Goal: Browse casually: Explore the website without a specific task or goal

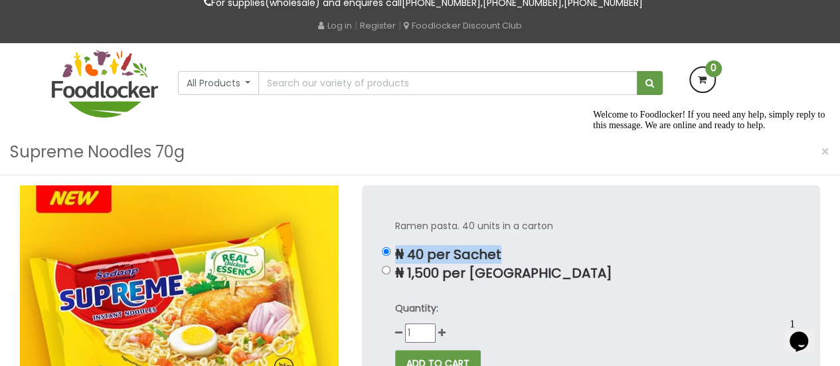
drag, startPoint x: 398, startPoint y: 256, endPoint x: 547, endPoint y: 252, distance: 148.7
click at [547, 252] on p "₦ 40 per Sachet" at bounding box center [591, 254] width 392 height 15
click at [556, 133] on div "Supreme Noodles 70g ×" at bounding box center [420, 152] width 840 height 46
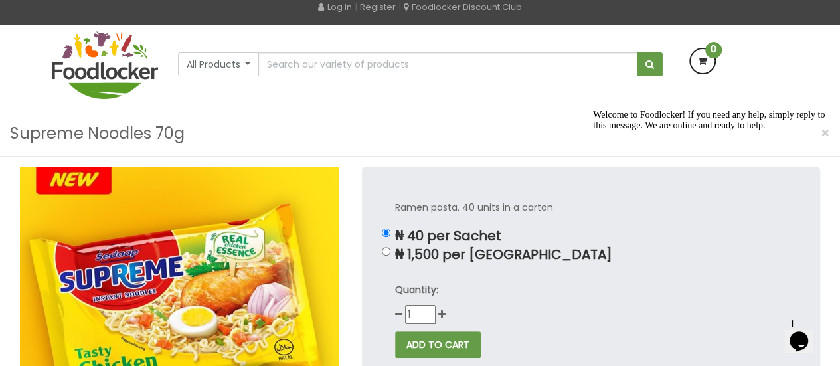
scroll to position [66, 0]
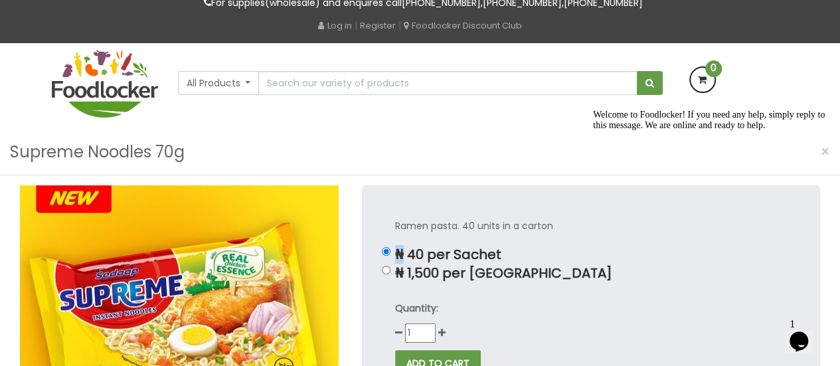
drag, startPoint x: 394, startPoint y: 257, endPoint x: 405, endPoint y: 258, distance: 10.7
click at [405, 258] on p "₦ 40 per Sachet" at bounding box center [591, 254] width 392 height 15
click at [409, 254] on p "₦ 40 per Sachet" at bounding box center [591, 254] width 392 height 15
click at [390, 254] on input "₦ 40 per Sachet" at bounding box center [386, 251] width 9 height 9
drag, startPoint x: 406, startPoint y: 256, endPoint x: 396, endPoint y: 257, distance: 10.0
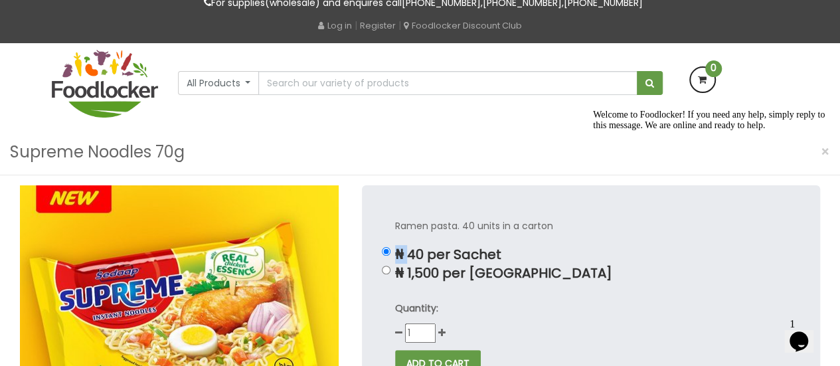
click at [396, 257] on p "₦ 40 per Sachet" at bounding box center [591, 254] width 392 height 15
copy p "₦"
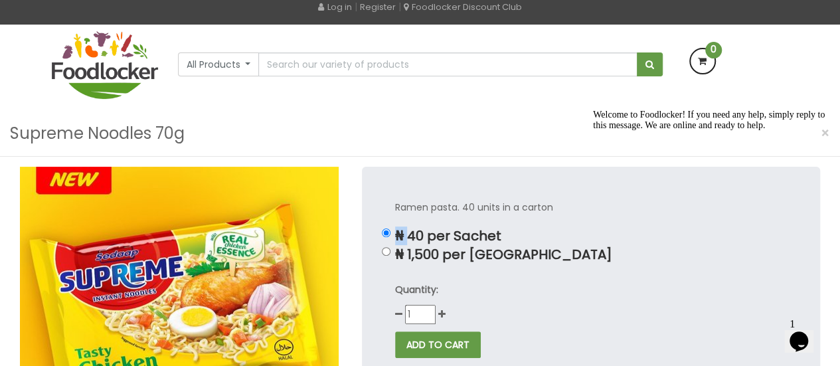
scroll to position [133, 0]
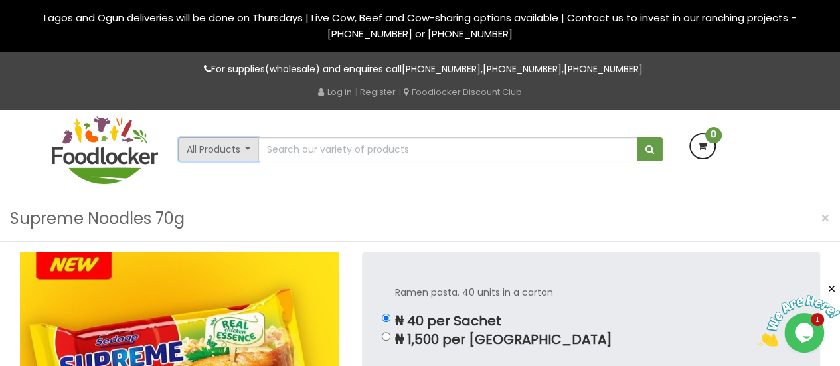
click at [216, 149] on button "All Products" at bounding box center [219, 149] width 82 height 24
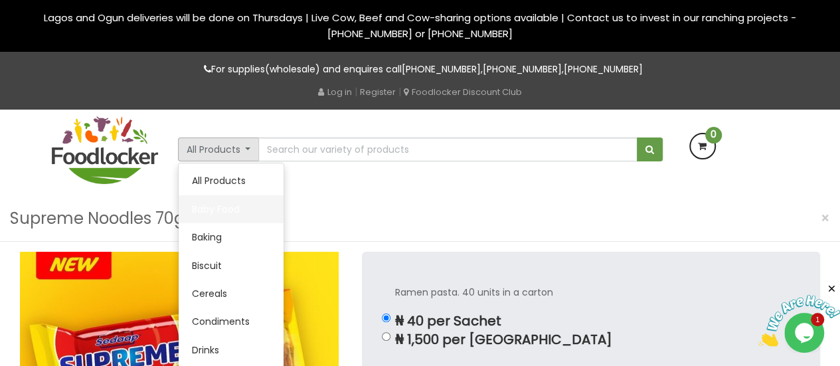
click at [218, 211] on link "Baby Food" at bounding box center [231, 209] width 105 height 28
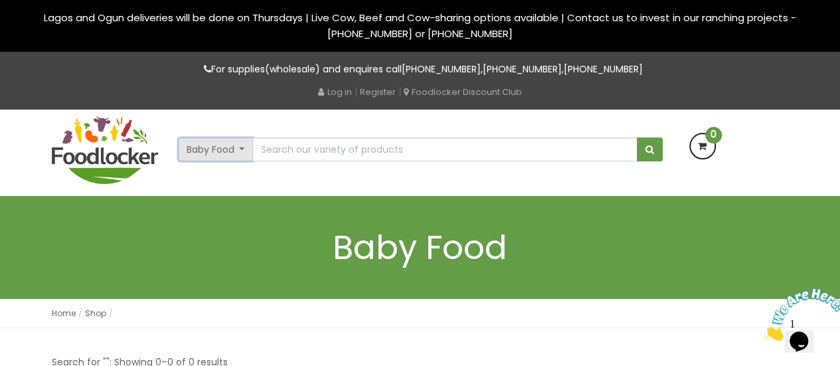
click at [222, 144] on button "Baby Food" at bounding box center [216, 149] width 76 height 24
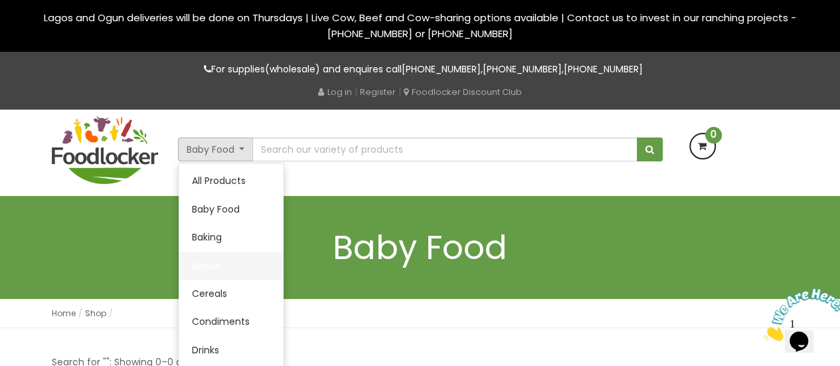
click at [236, 268] on link "Biscuit" at bounding box center [231, 266] width 105 height 28
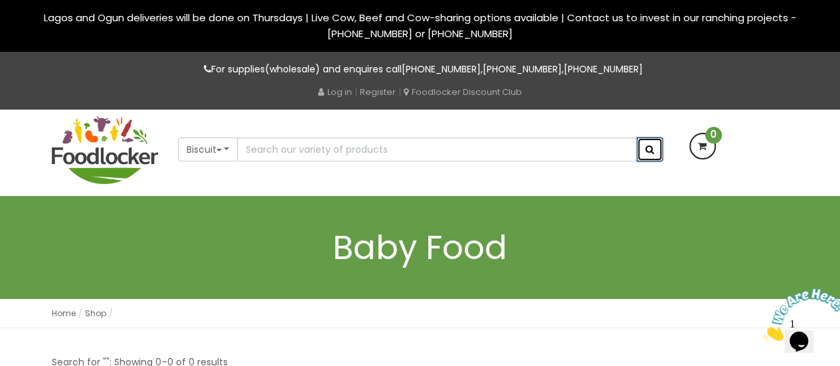
click at [647, 146] on span "submit" at bounding box center [649, 149] width 9 height 9
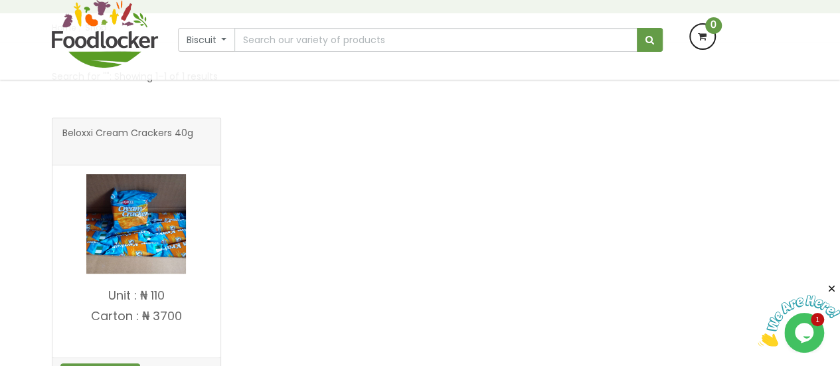
click at [165, 238] on img at bounding box center [136, 224] width 100 height 100
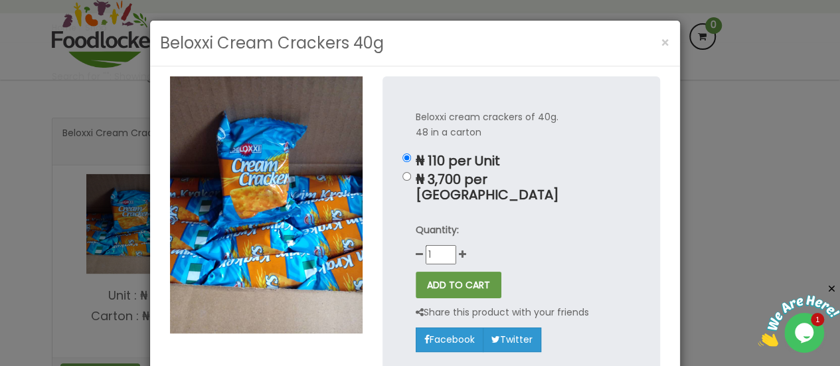
click at [740, 223] on div "Beloxxi Cream Crackers 40g × Beloxxi cream crackers of 40g. 48 in a carton ₦ 11…" at bounding box center [420, 183] width 840 height 366
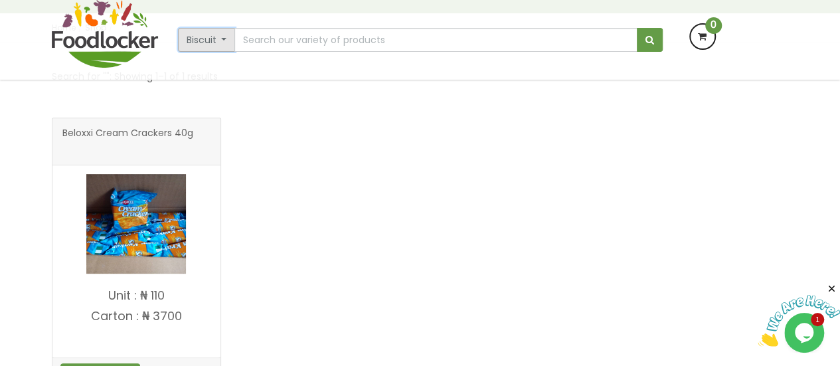
click at [195, 40] on button "Biscuit" at bounding box center [207, 40] width 58 height 24
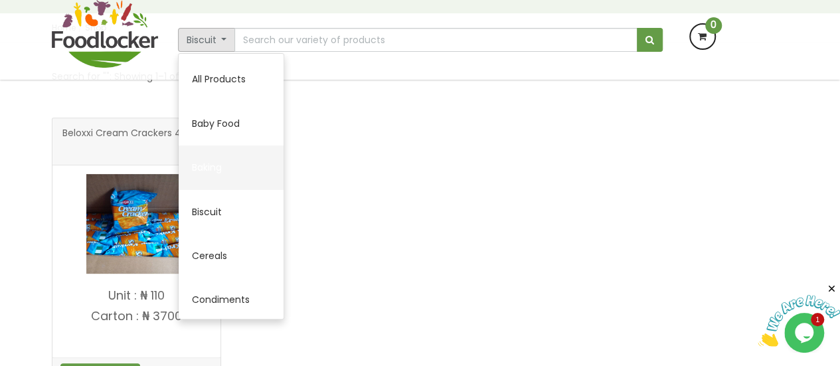
click at [219, 180] on link "Baking" at bounding box center [231, 167] width 105 height 44
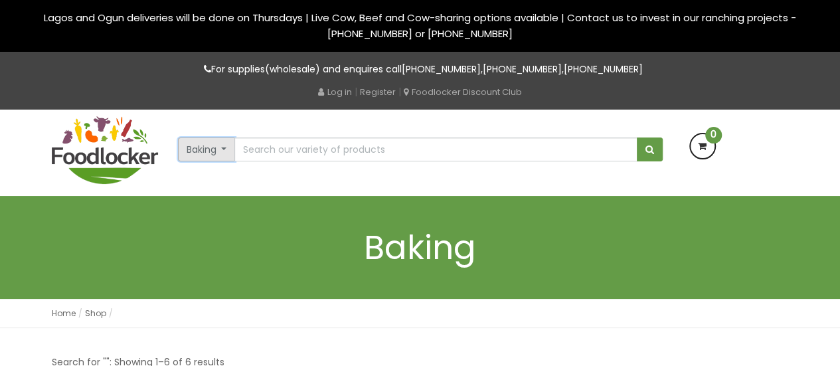
click at [220, 148] on button "Baking" at bounding box center [207, 149] width 58 height 24
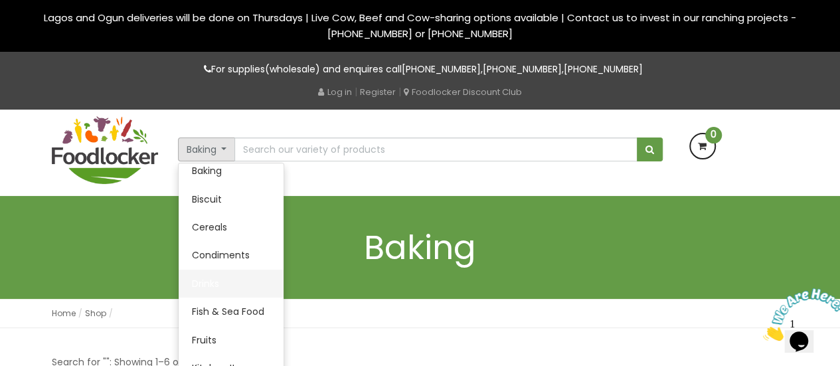
click at [230, 283] on link "Drinks" at bounding box center [231, 284] width 105 height 28
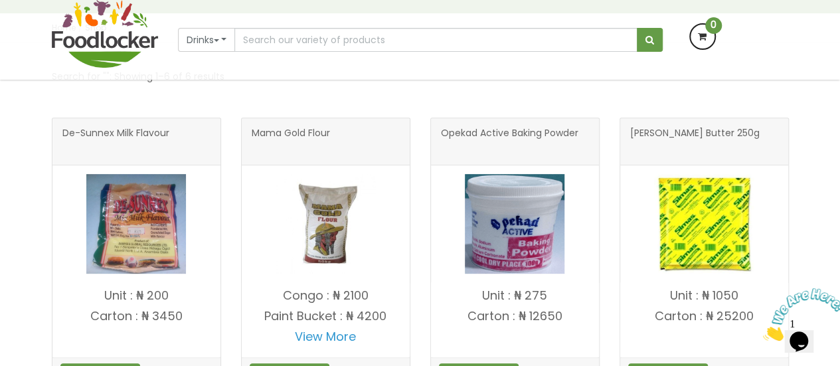
scroll to position [266, 0]
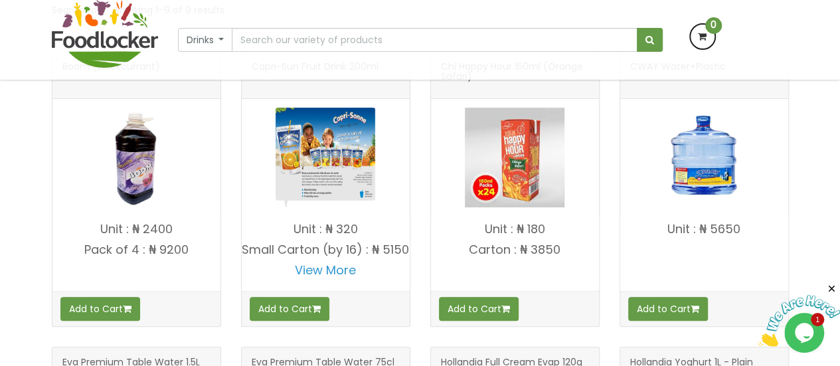
drag, startPoint x: 745, startPoint y: 233, endPoint x: 636, endPoint y: 244, distance: 109.4
click at [653, 234] on p "Unit : ₦ 5650" at bounding box center [704, 228] width 168 height 13
click at [790, 234] on div "CWAY Water+Plastic Unit : ₦ 5650 Add to Cart" at bounding box center [703, 198] width 189 height 295
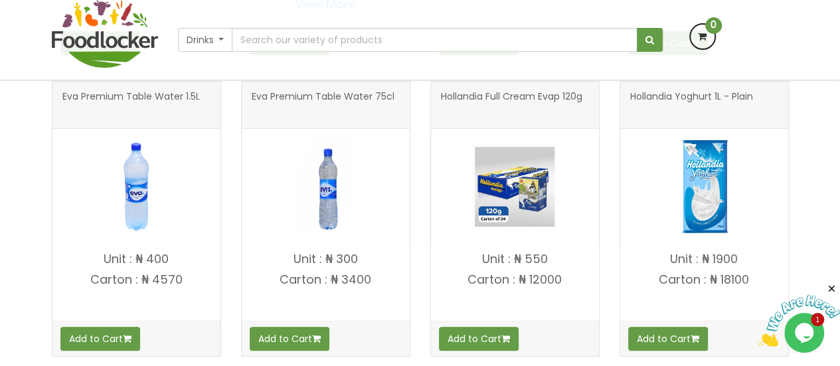
scroll to position [597, 0]
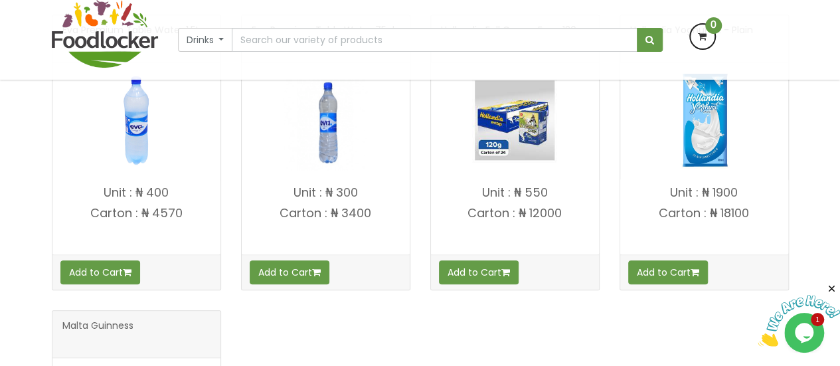
drag, startPoint x: 97, startPoint y: 187, endPoint x: 178, endPoint y: 191, distance: 81.1
click at [178, 191] on p "Unit : ₦ 400" at bounding box center [136, 192] width 168 height 13
click at [380, 317] on div "Boom (Blackcurrant)" at bounding box center [420, 162] width 757 height 886
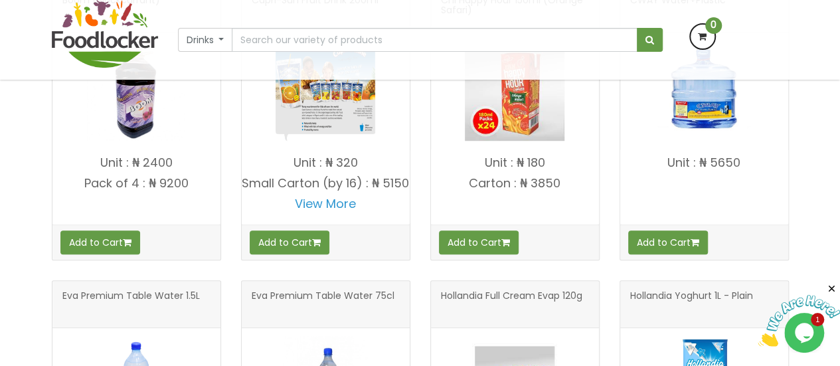
scroll to position [266, 0]
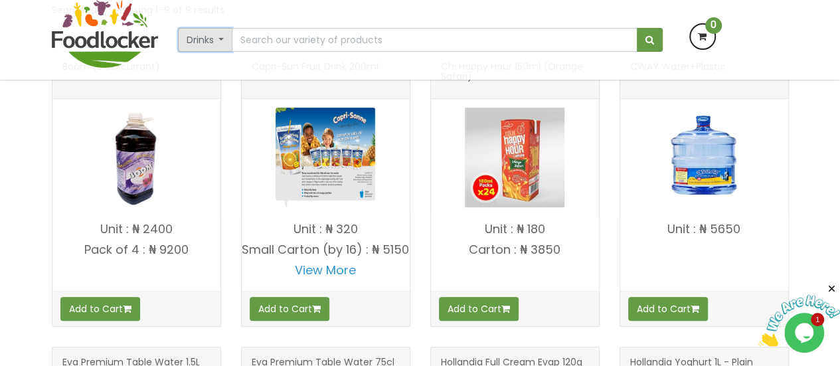
click at [217, 44] on button "Drinks" at bounding box center [205, 40] width 55 height 24
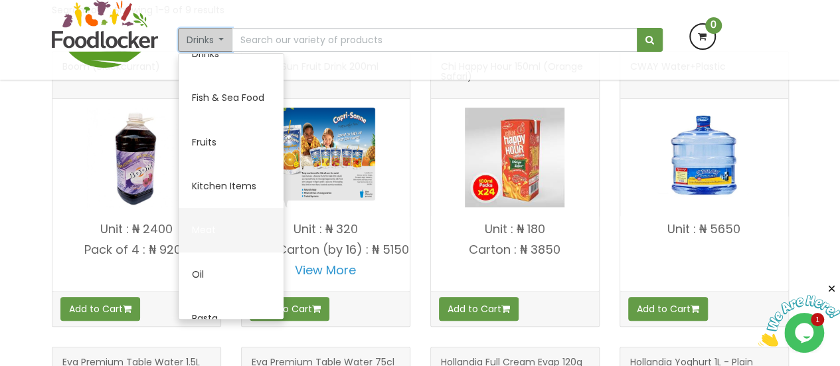
scroll to position [224, 0]
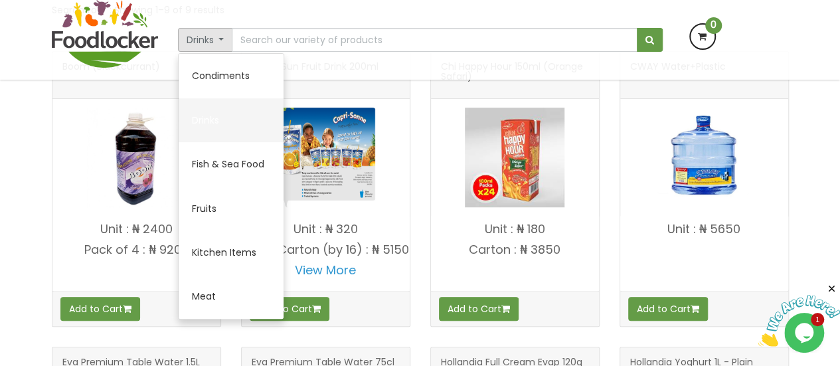
click at [225, 128] on link "Drinks" at bounding box center [231, 120] width 105 height 44
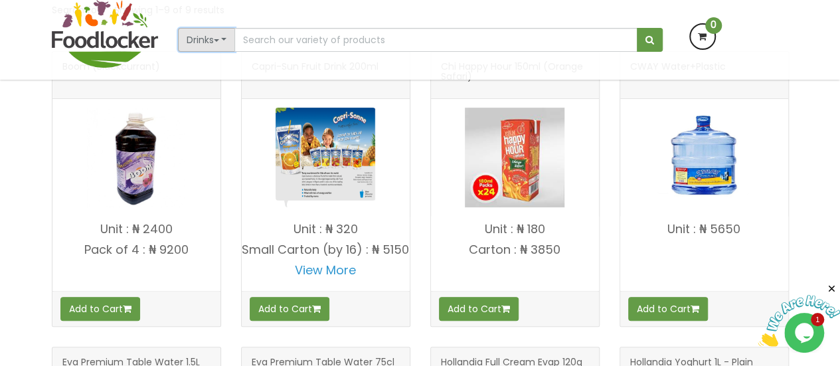
click at [221, 28] on button "Drinks" at bounding box center [207, 40] width 58 height 24
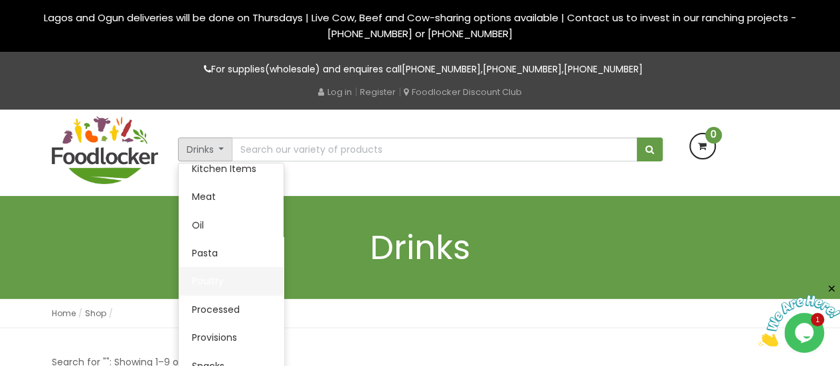
scroll to position [332, 0]
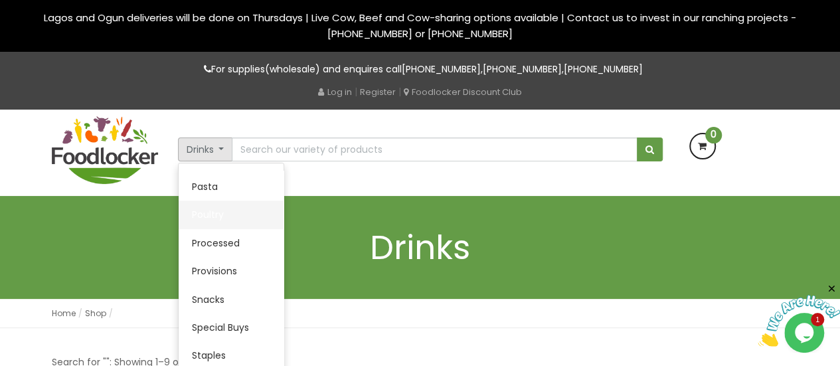
click at [208, 209] on link "Poultry" at bounding box center [231, 214] width 105 height 28
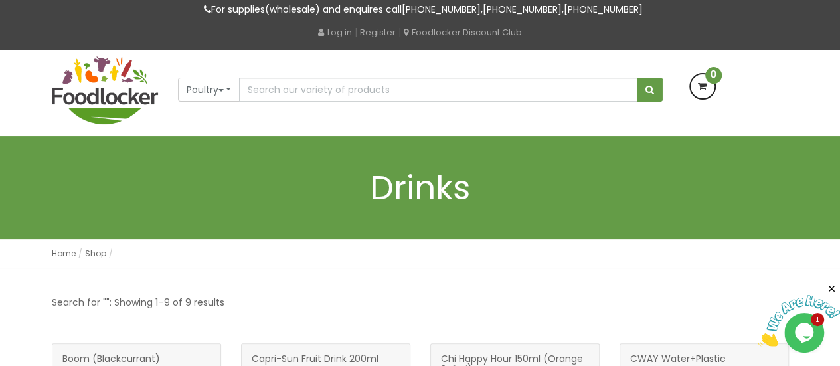
scroll to position [133, 0]
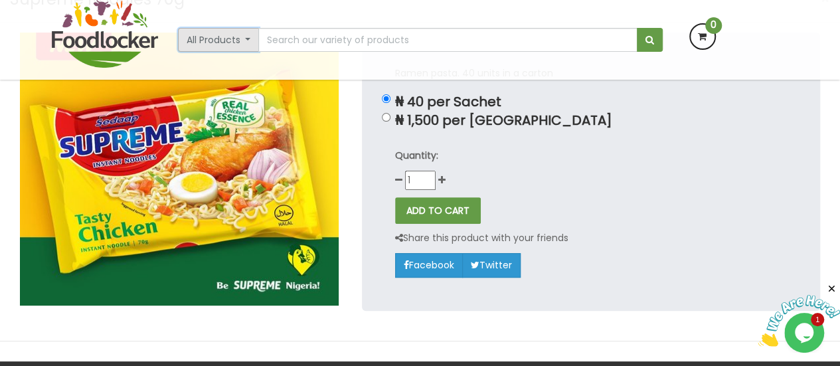
click at [215, 43] on button "All Products" at bounding box center [219, 40] width 82 height 24
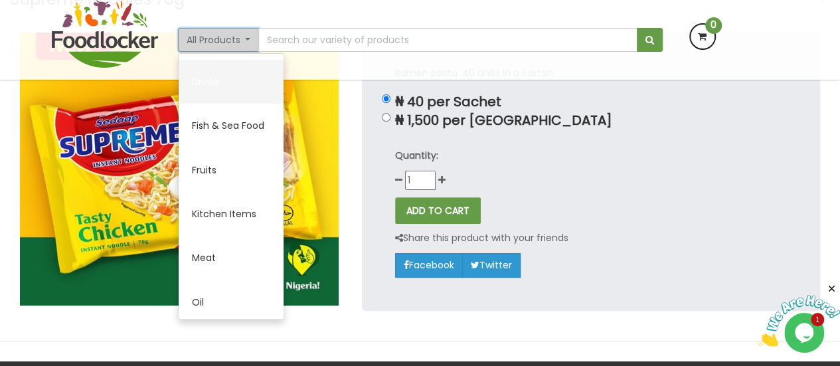
scroll to position [266, 0]
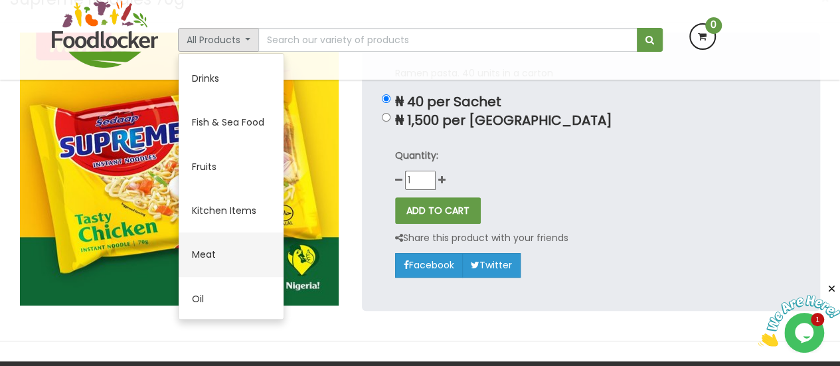
click at [216, 246] on link "Meat" at bounding box center [231, 254] width 105 height 44
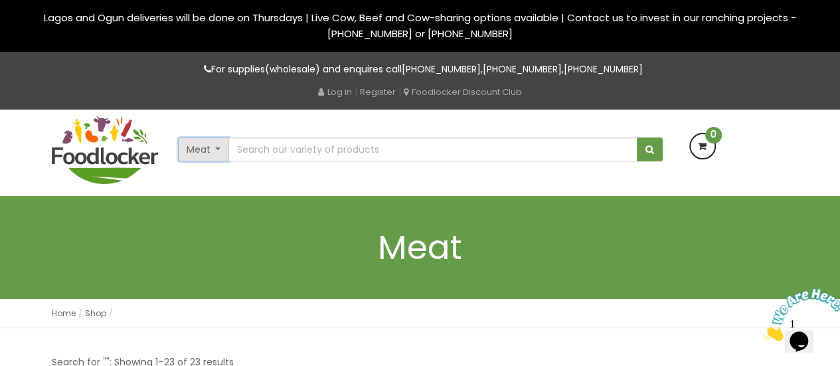
click at [198, 155] on button "Meat" at bounding box center [204, 149] width 52 height 24
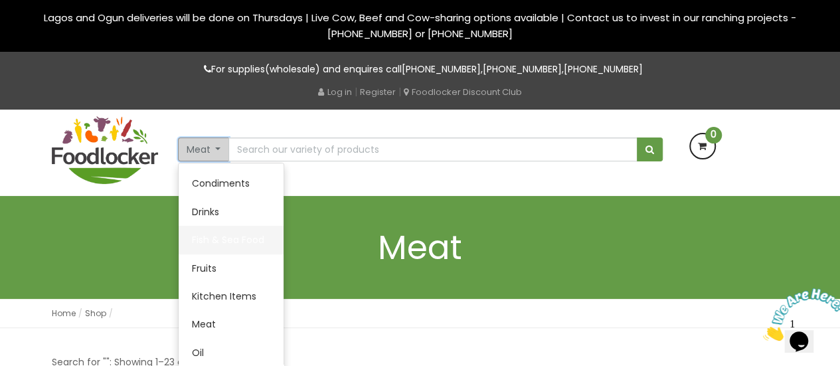
scroll to position [133, 0]
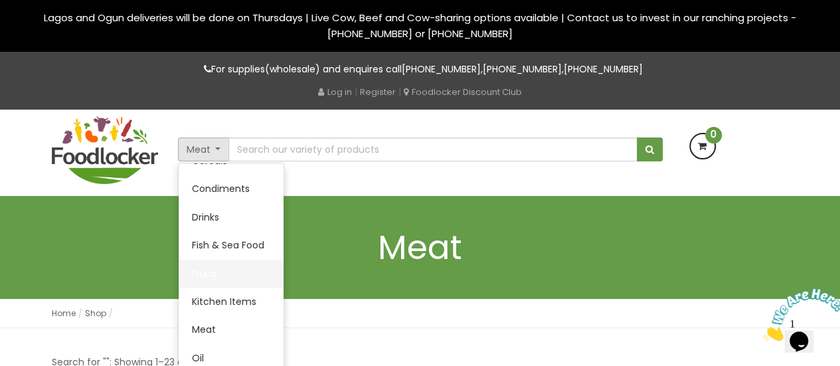
click at [228, 264] on link "Fruits" at bounding box center [231, 274] width 105 height 28
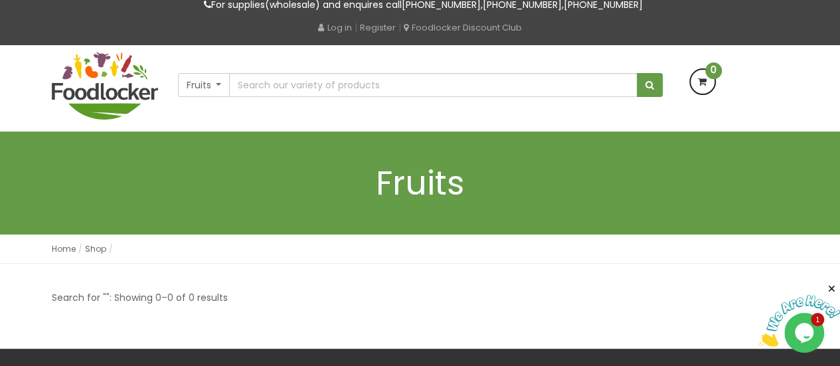
scroll to position [66, 0]
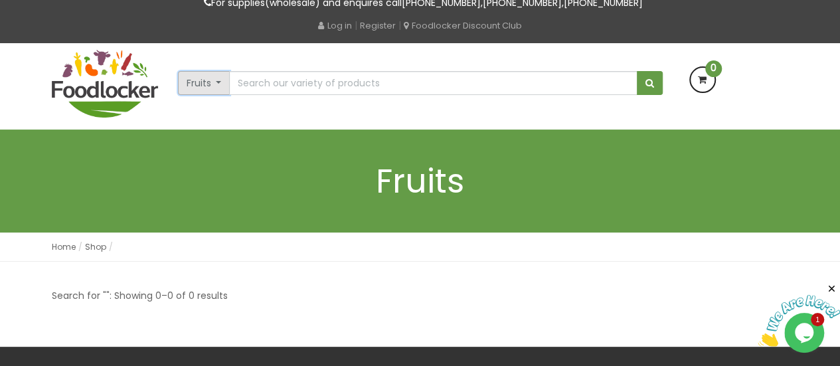
click at [206, 75] on button "Fruits" at bounding box center [204, 83] width 52 height 24
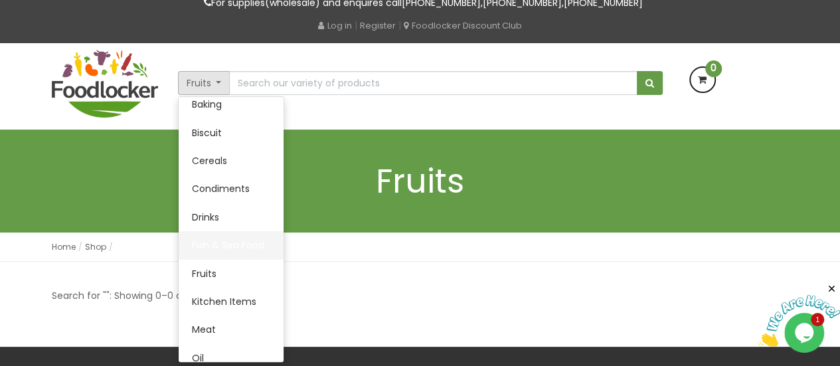
click at [215, 245] on link "Fish & Sea Food" at bounding box center [231, 245] width 105 height 28
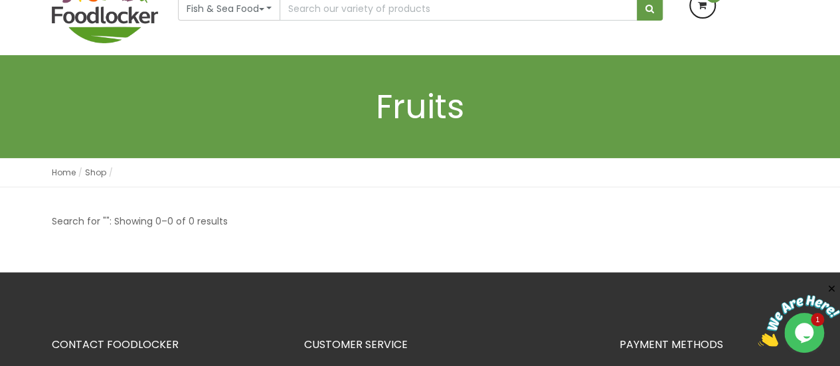
scroll to position [199, 0]
